Goal: Information Seeking & Learning: Learn about a topic

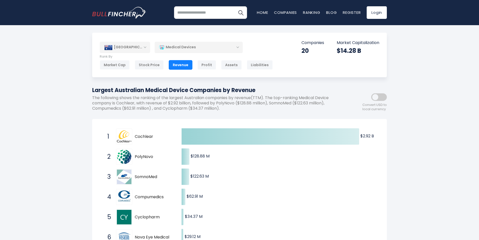
click at [137, 48] on div "[GEOGRAPHIC_DATA]" at bounding box center [125, 47] width 50 height 11
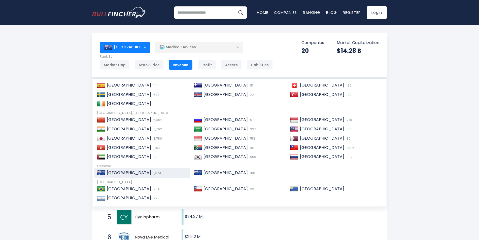
scroll to position [76, 0]
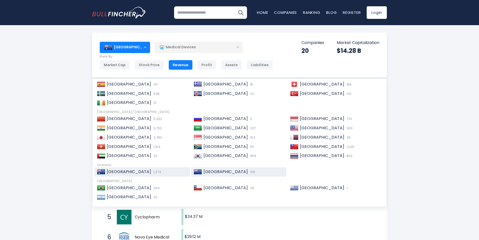
click at [212, 173] on span "[GEOGRAPHIC_DATA]" at bounding box center [226, 172] width 44 height 6
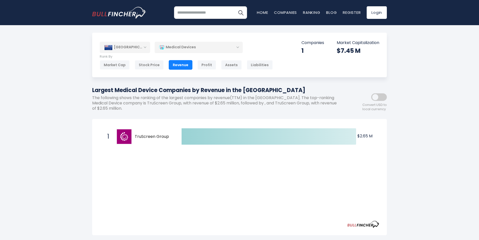
click at [140, 46] on div "[GEOGRAPHIC_DATA]" at bounding box center [125, 47] width 50 height 11
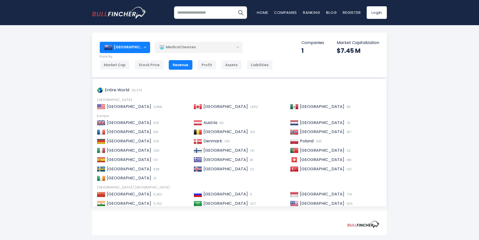
click at [180, 46] on div "Medical Devices" at bounding box center [199, 48] width 88 height 12
